Goal: Information Seeking & Learning: Learn about a topic

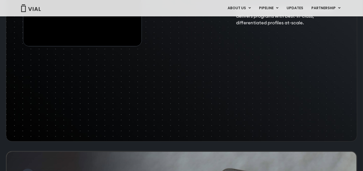
scroll to position [875, 0]
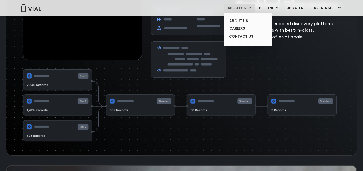
click at [238, 11] on link "ABOUT US" at bounding box center [239, 8] width 31 height 9
click at [238, 20] on link "ABOUT US" at bounding box center [247, 21] width 45 height 8
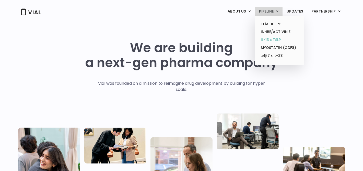
click at [264, 41] on link "IL-13 x TSLP" at bounding box center [279, 40] width 45 height 8
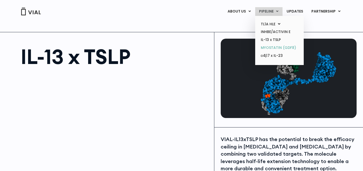
click at [279, 46] on link "MYOSTATIN (GDF8)" at bounding box center [279, 48] width 45 height 8
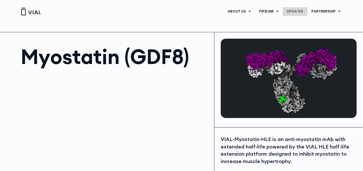
click at [296, 12] on link "UPDATES" at bounding box center [295, 11] width 25 height 9
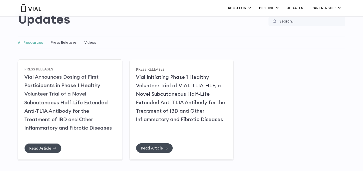
click at [71, 96] on link "Vial Announces Dosing of First Participants in Phase 1 Healthy Volunteer Trial …" at bounding box center [68, 101] width 88 height 57
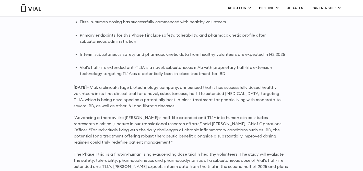
scroll to position [357, 0]
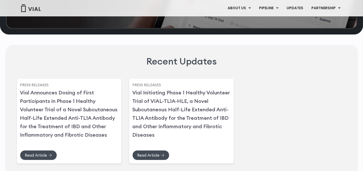
scroll to position [1277, 0]
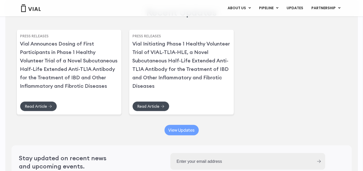
click at [184, 132] on span "View Updates" at bounding box center [182, 130] width 26 height 4
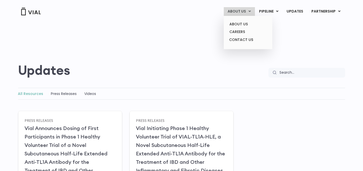
click at [238, 9] on link "ABOUT US" at bounding box center [239, 11] width 31 height 9
click at [239, 22] on link "ABOUT US" at bounding box center [247, 24] width 45 height 8
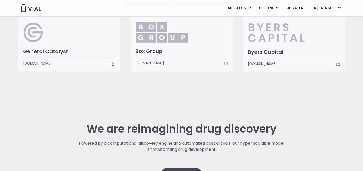
scroll to position [1242, 0]
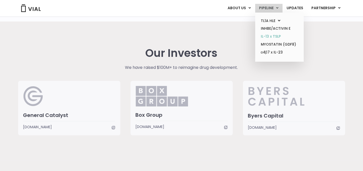
click at [273, 35] on link "IL-13 x TSLP" at bounding box center [279, 36] width 45 height 8
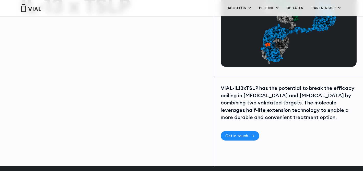
click at [249, 132] on link "Get in touch" at bounding box center [240, 135] width 39 height 9
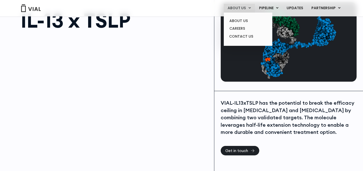
scroll to position [3, 0]
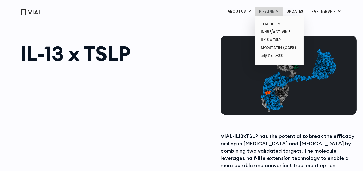
click at [268, 12] on link "PIPELINE" at bounding box center [268, 11] width 27 height 9
